Goal: Information Seeking & Learning: Learn about a topic

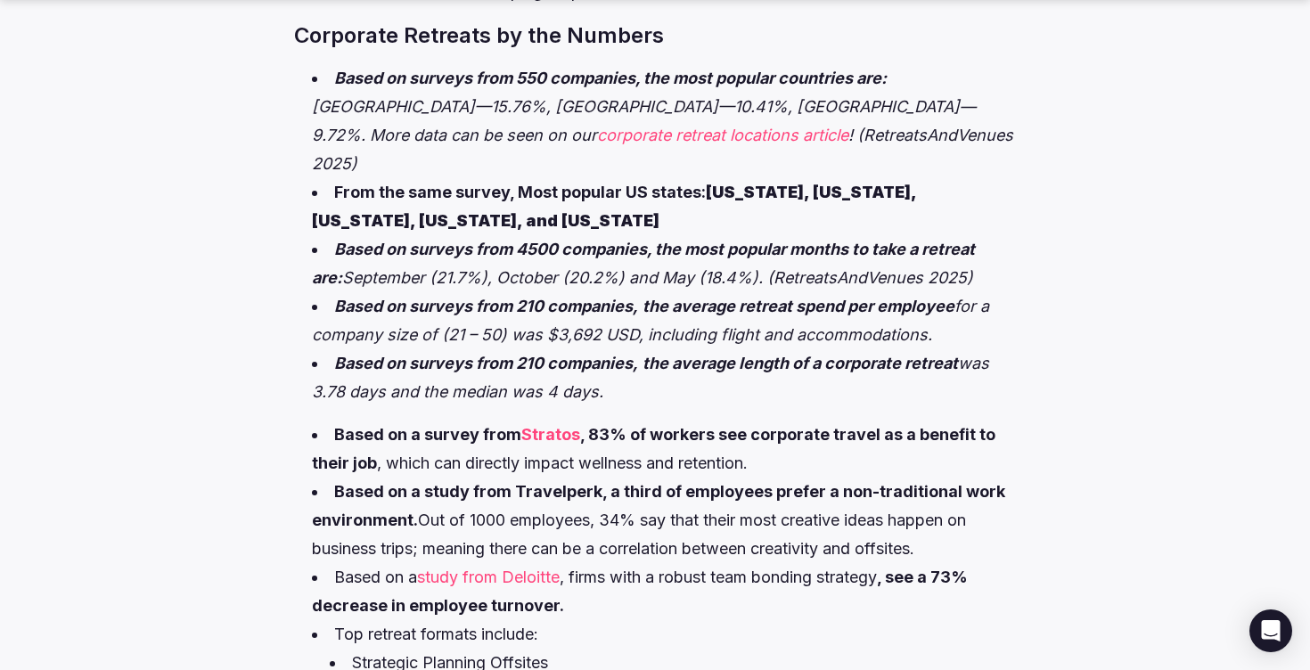
scroll to position [997, 0]
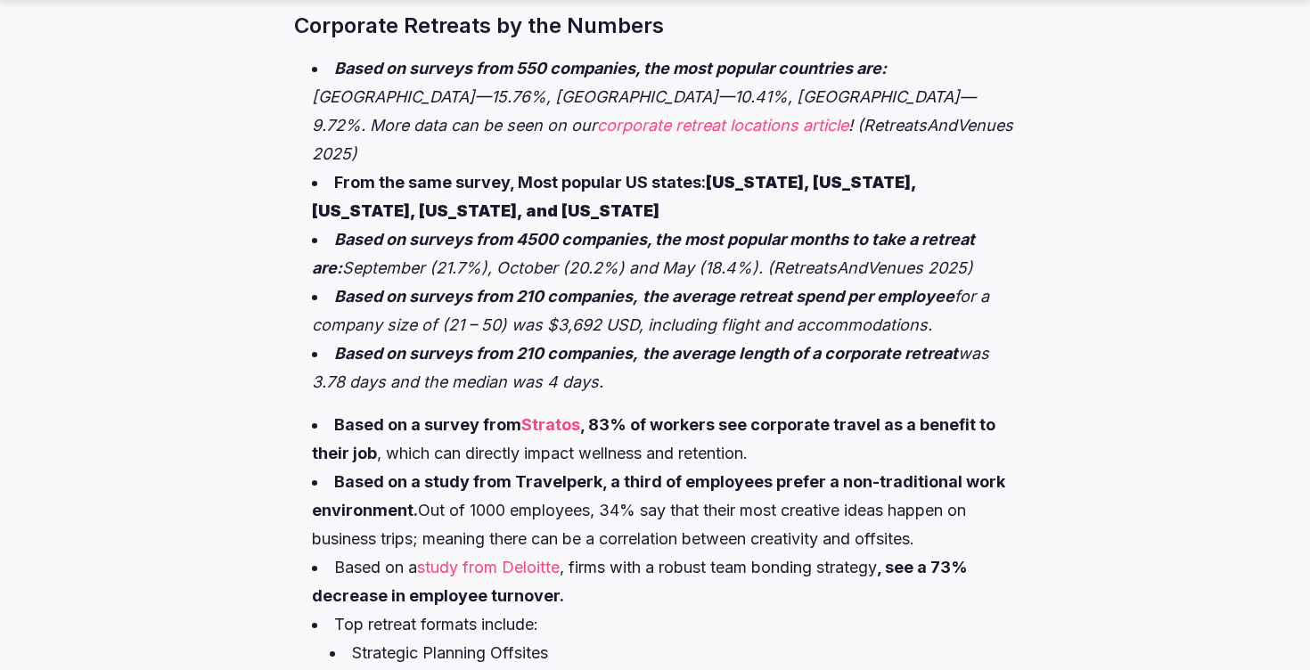
scroll to position [1007, 0]
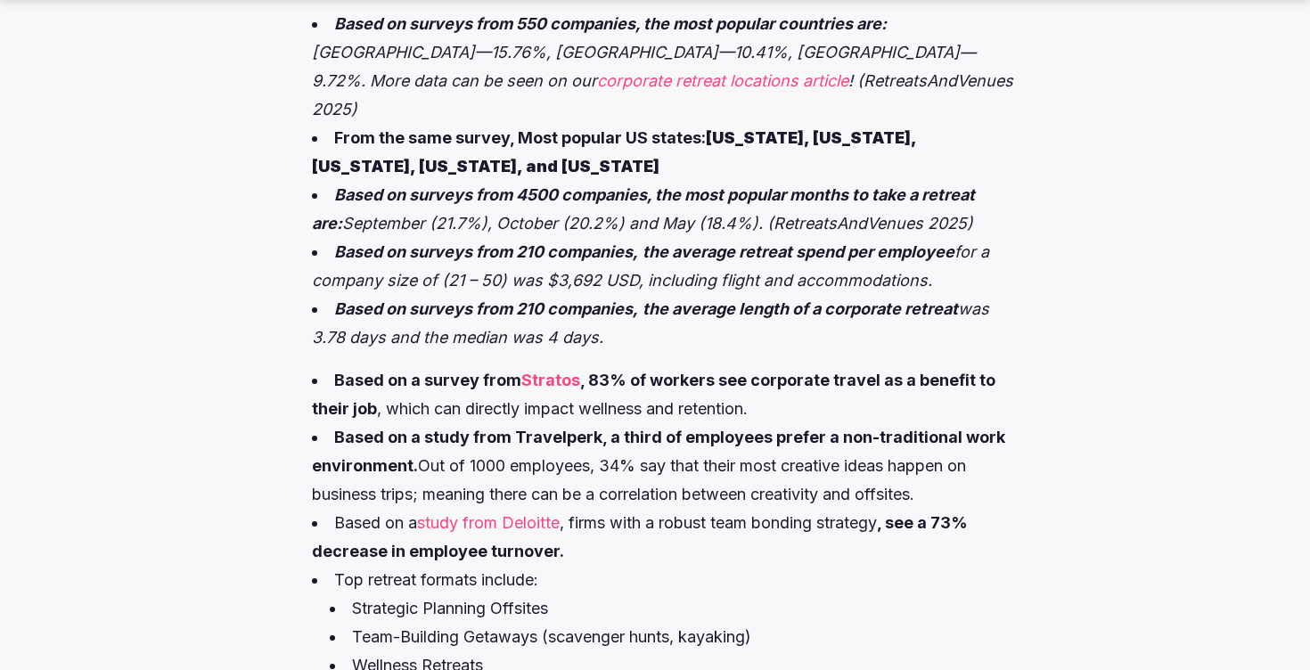
scroll to position [1055, 0]
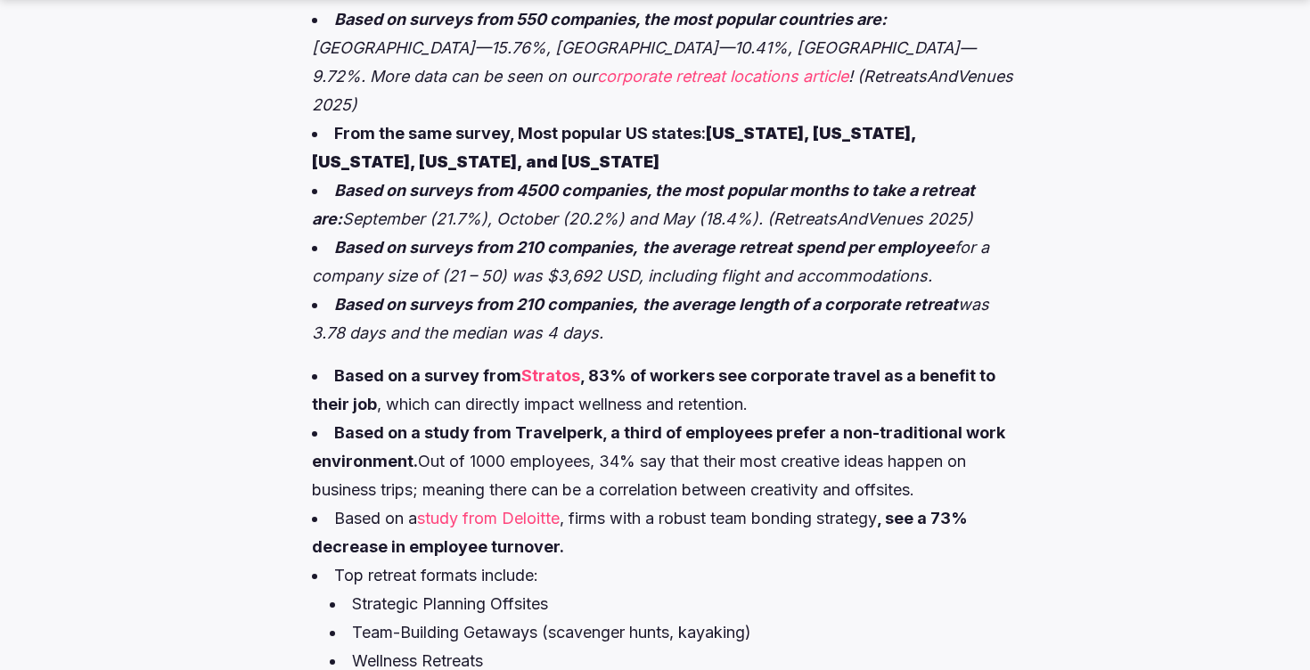
click at [848, 67] on em "corporate retreat locations article" at bounding box center [722, 76] width 251 height 19
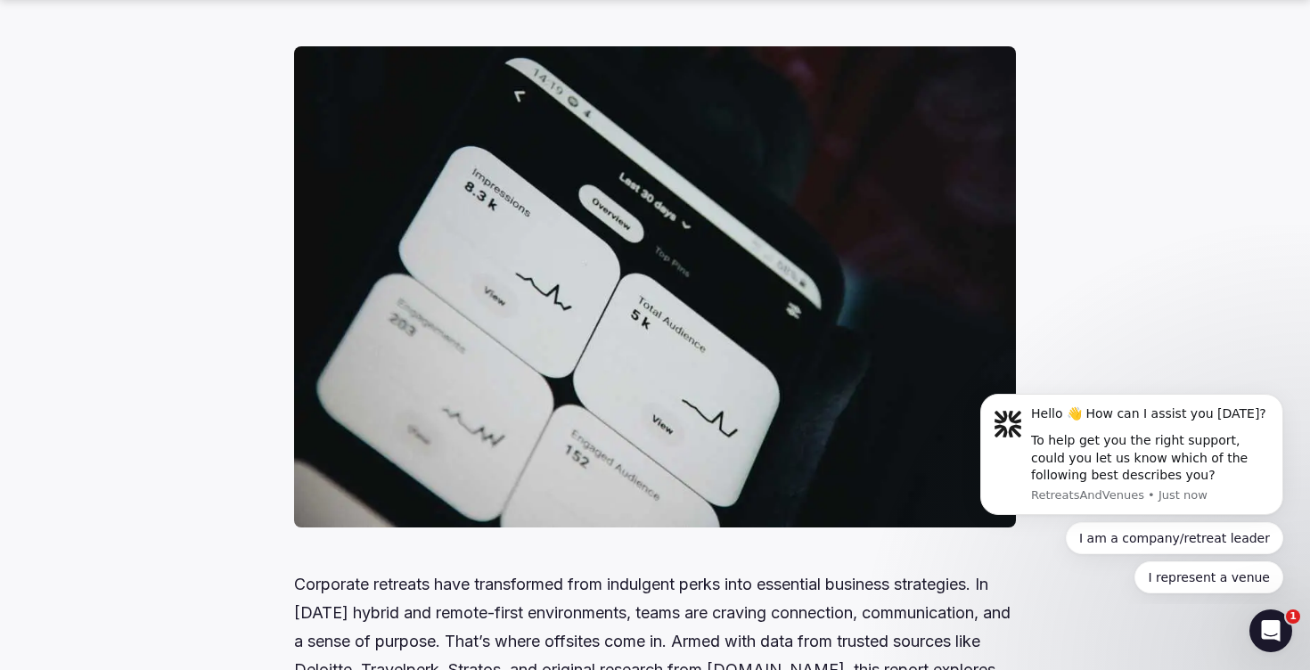
scroll to position [291, 0]
